Goal: Check status: Check status

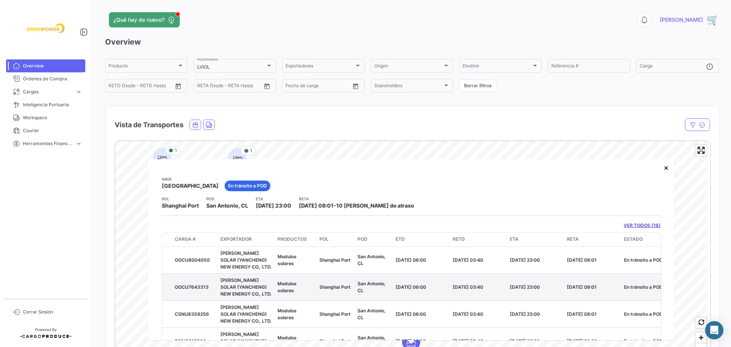
scroll to position [160, 0]
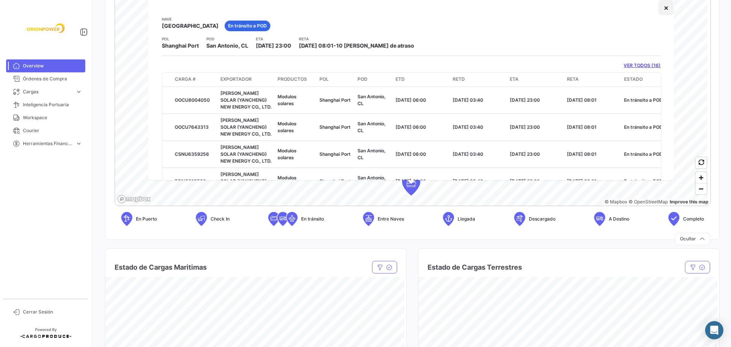
click at [659, 8] on button "×" at bounding box center [666, 7] width 15 height 15
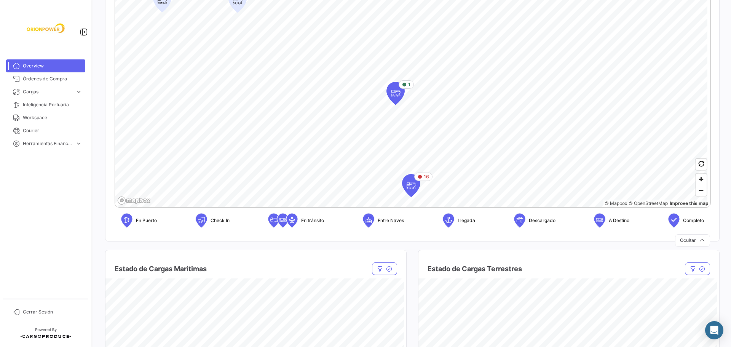
scroll to position [157, 0]
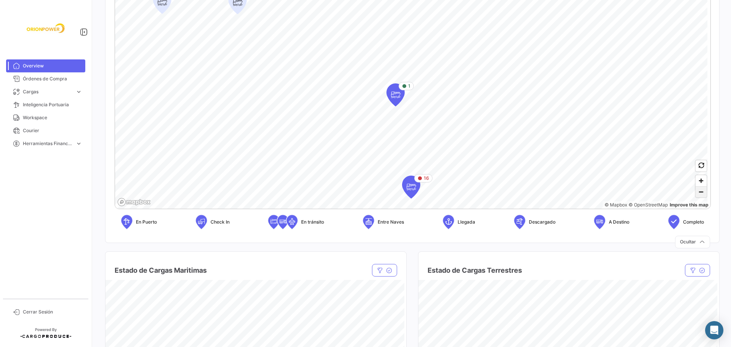
click at [698, 194] on span "Zoom out" at bounding box center [701, 192] width 11 height 11
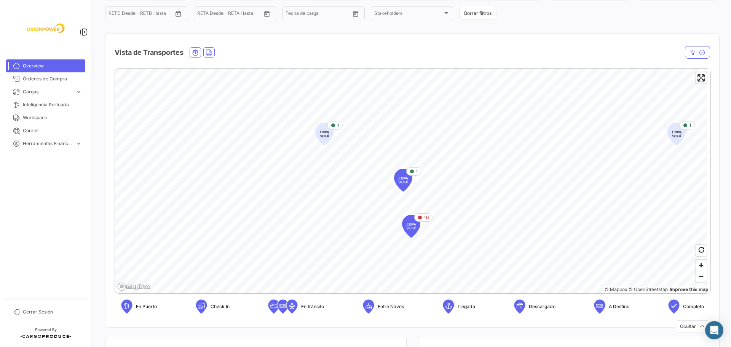
scroll to position [105, 0]
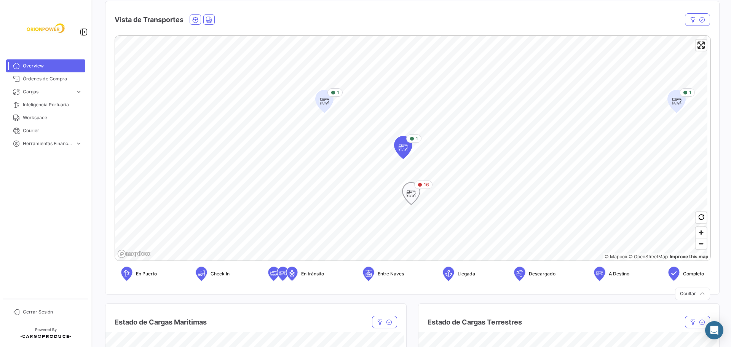
click at [413, 195] on icon "Map marker" at bounding box center [411, 194] width 11 height 16
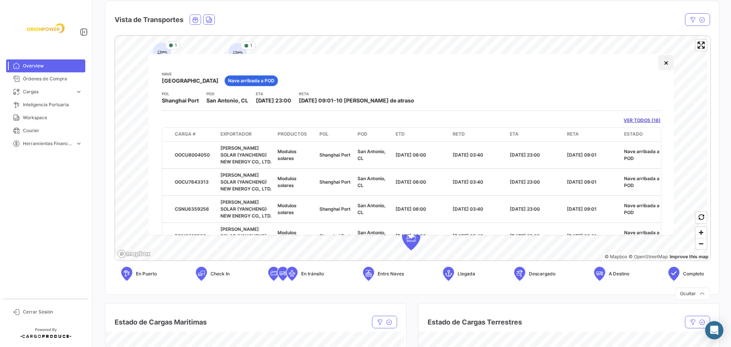
click at [661, 62] on button "×" at bounding box center [666, 62] width 15 height 15
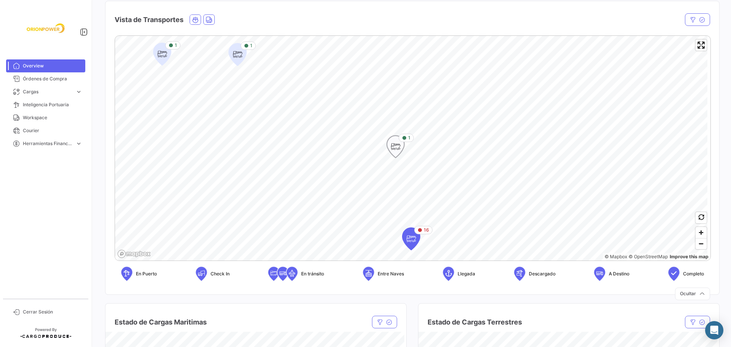
click at [399, 150] on icon "Map marker" at bounding box center [395, 147] width 11 height 16
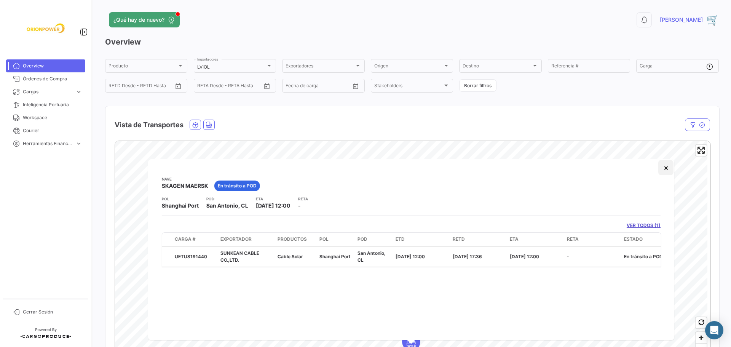
click at [665, 167] on button "×" at bounding box center [666, 167] width 15 height 15
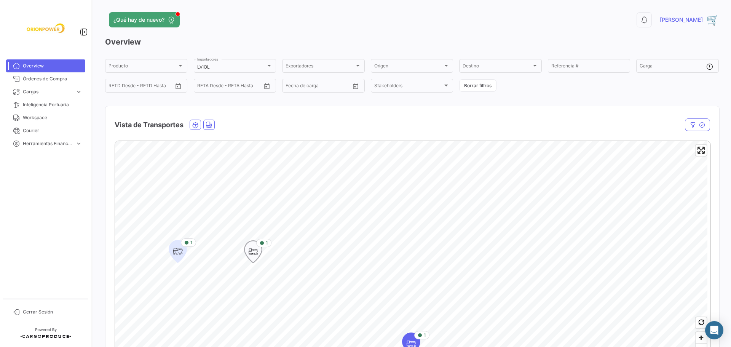
click at [252, 254] on icon "Map marker" at bounding box center [253, 252] width 11 height 16
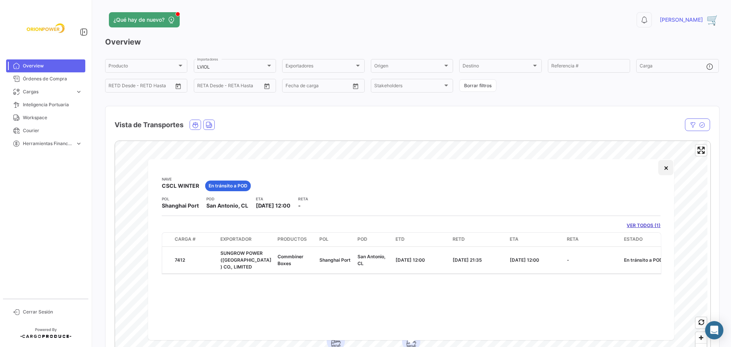
click at [666, 170] on button "×" at bounding box center [666, 167] width 15 height 15
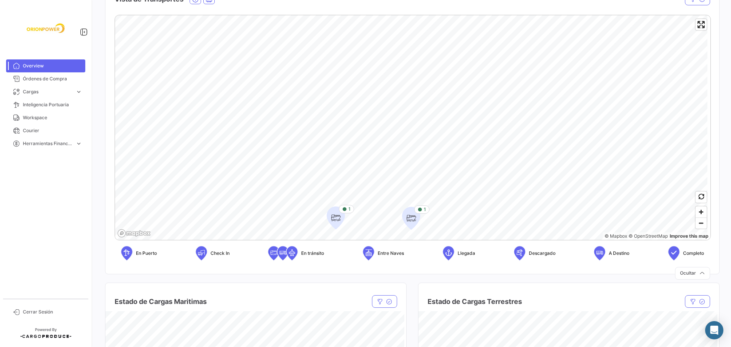
scroll to position [132, 0]
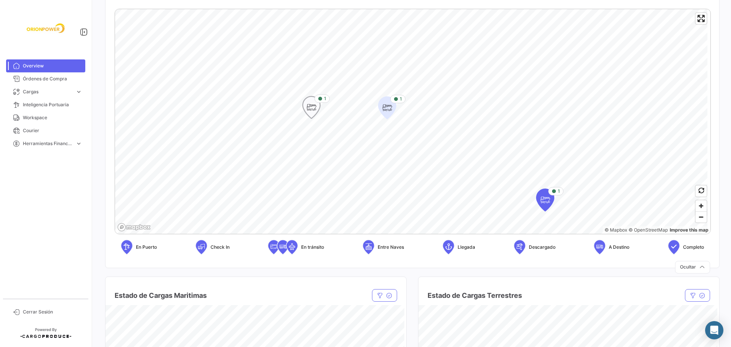
click at [309, 107] on icon "Map marker" at bounding box center [311, 107] width 11 height 16
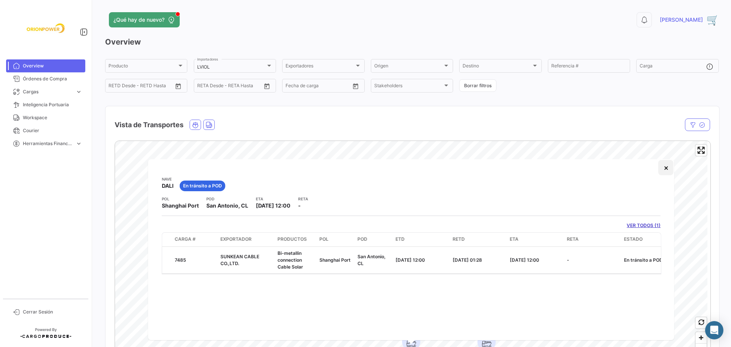
click at [669, 166] on button "×" at bounding box center [666, 167] width 15 height 15
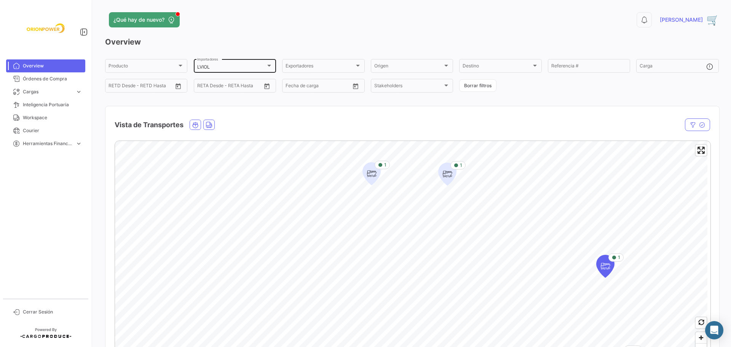
click at [267, 65] on div at bounding box center [269, 66] width 4 height 2
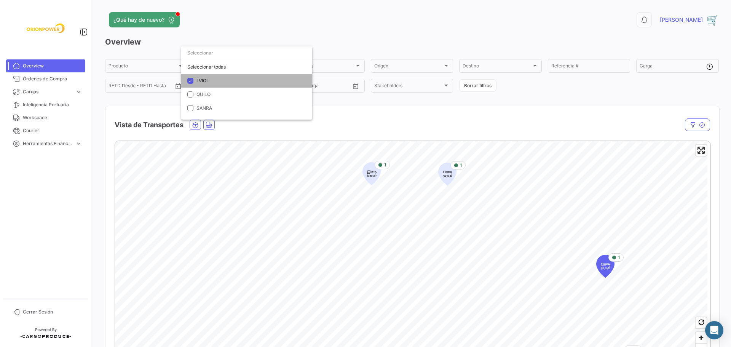
click at [192, 80] on mat-pseudo-checkbox at bounding box center [190, 81] width 6 height 6
click at [190, 94] on mat-pseudo-checkbox at bounding box center [190, 94] width 6 height 6
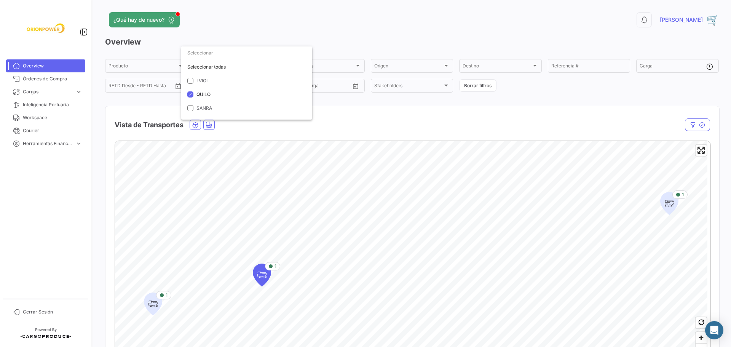
drag, startPoint x: 729, startPoint y: 91, endPoint x: 732, endPoint y: 97, distance: 6.0
click at [731, 97] on html "Overview Órdenes de Compra Cargas expand_more Cargas Marítimas Cargas Terrestre…" at bounding box center [365, 173] width 731 height 347
click at [436, 129] on div at bounding box center [365, 173] width 731 height 347
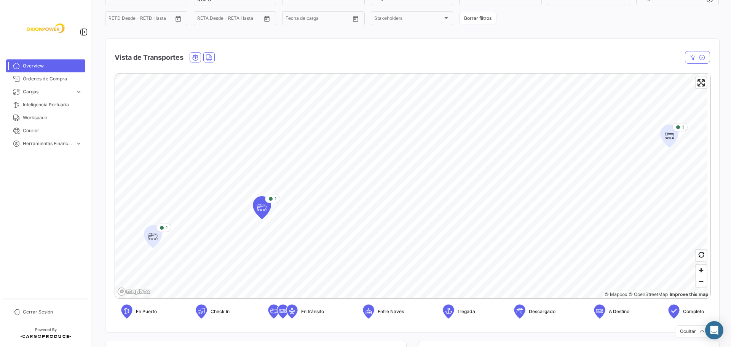
scroll to position [70, 0]
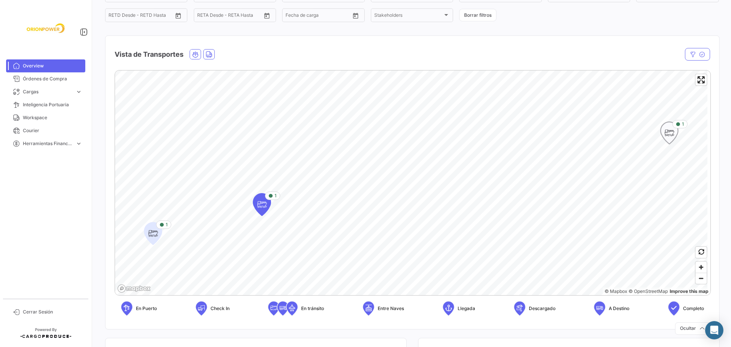
click at [672, 135] on icon "Map marker" at bounding box center [669, 133] width 11 height 16
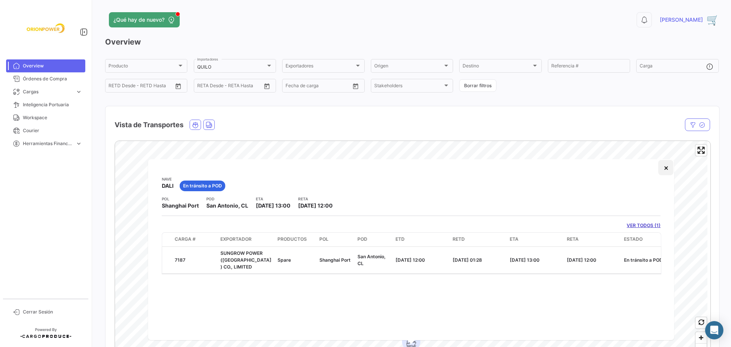
click at [664, 168] on button "×" at bounding box center [666, 167] width 15 height 15
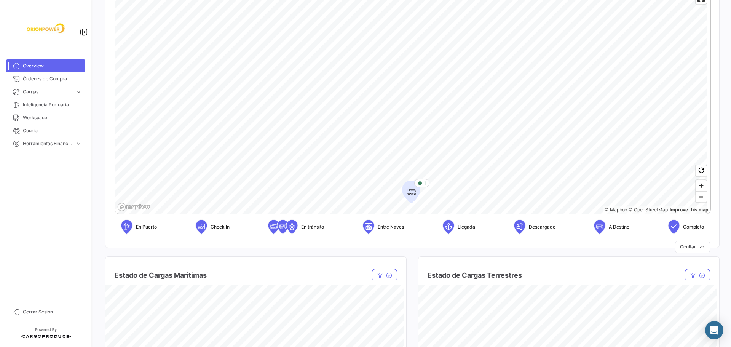
scroll to position [154, 0]
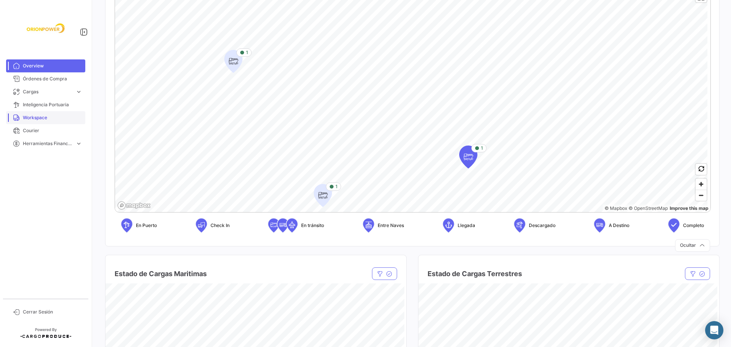
click at [82, 122] on mat-sidenav-container "Overview Órdenes de Compra Cargas expand_more Cargas Marítimas Cargas Terrestre…" at bounding box center [365, 173] width 731 height 347
click at [319, 198] on icon "Map marker" at bounding box center [323, 195] width 11 height 16
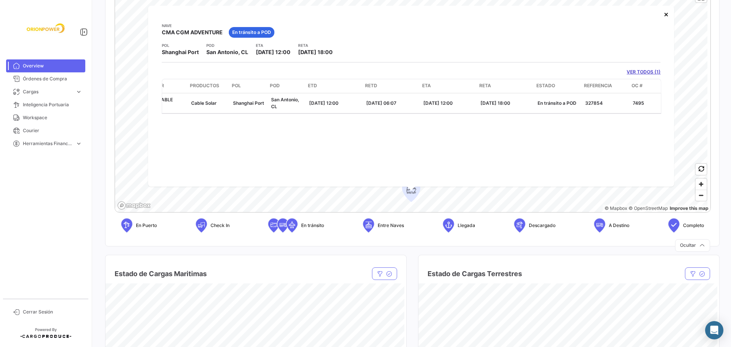
scroll to position [0, 88]
click at [669, 14] on button "×" at bounding box center [666, 13] width 15 height 15
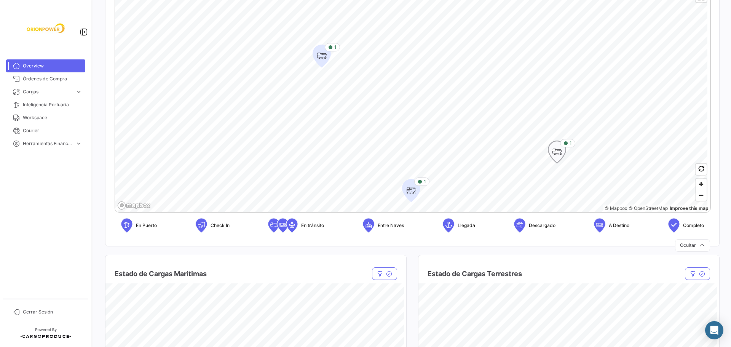
click at [560, 153] on icon "Map marker" at bounding box center [557, 152] width 11 height 16
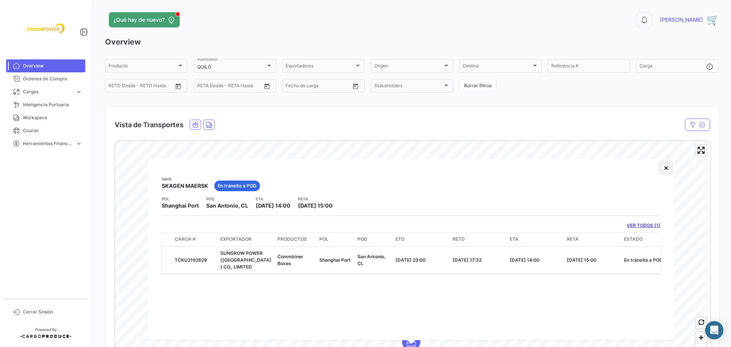
click at [662, 168] on button "×" at bounding box center [666, 167] width 15 height 15
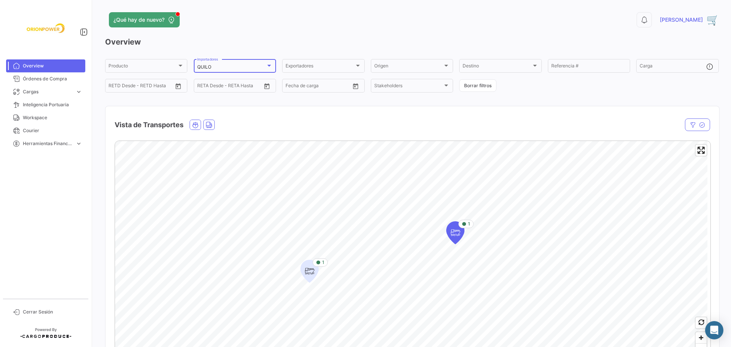
click at [268, 64] on div at bounding box center [269, 65] width 7 height 6
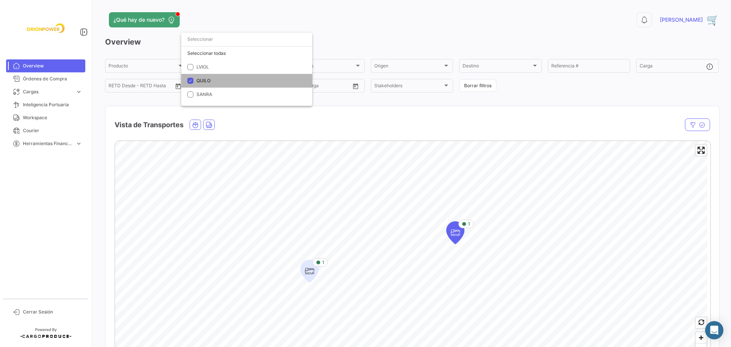
click at [190, 78] on mat-pseudo-checkbox at bounding box center [190, 81] width 6 height 6
click at [190, 93] on mat-pseudo-checkbox at bounding box center [190, 94] width 6 height 6
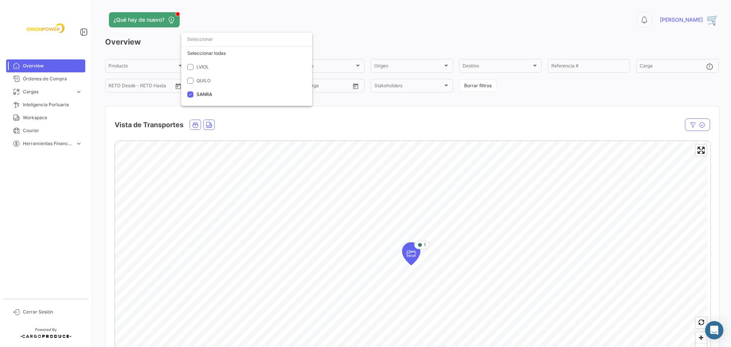
drag, startPoint x: 729, startPoint y: 91, endPoint x: 731, endPoint y: 100, distance: 8.5
click at [728, 105] on div at bounding box center [365, 173] width 731 height 347
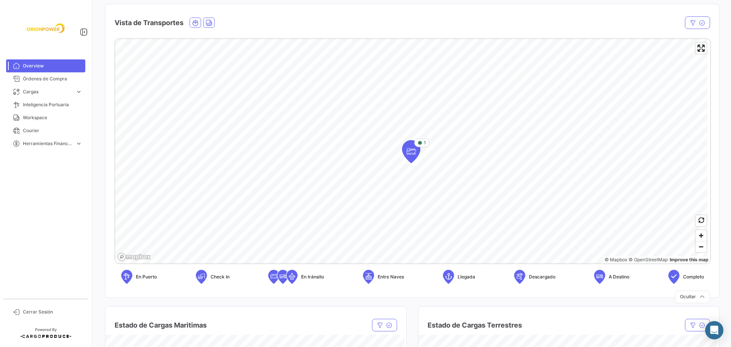
scroll to position [127, 0]
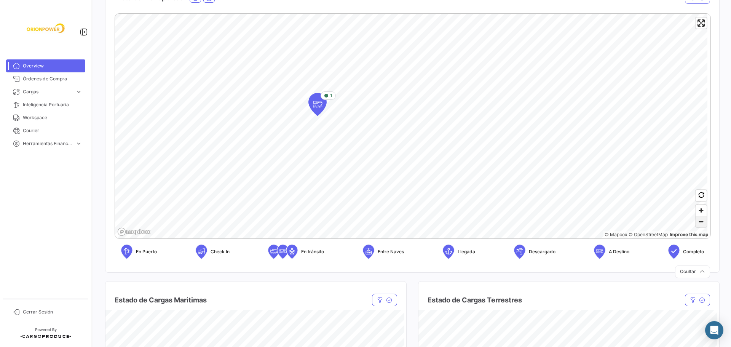
click at [701, 223] on span "Zoom out" at bounding box center [701, 221] width 11 height 11
click at [399, 127] on icon "Map marker" at bounding box center [399, 124] width 11 height 16
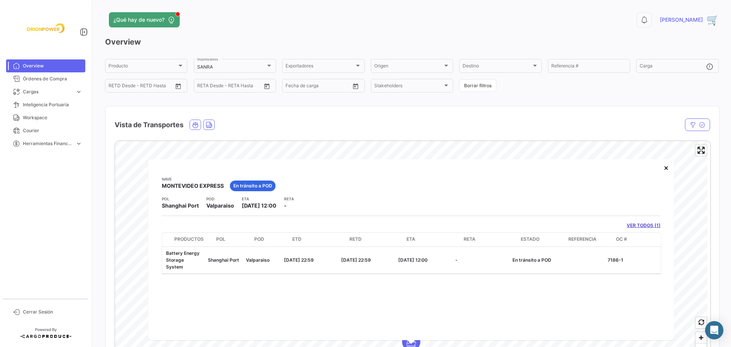
scroll to position [0, 0]
